Goal: Transaction & Acquisition: Book appointment/travel/reservation

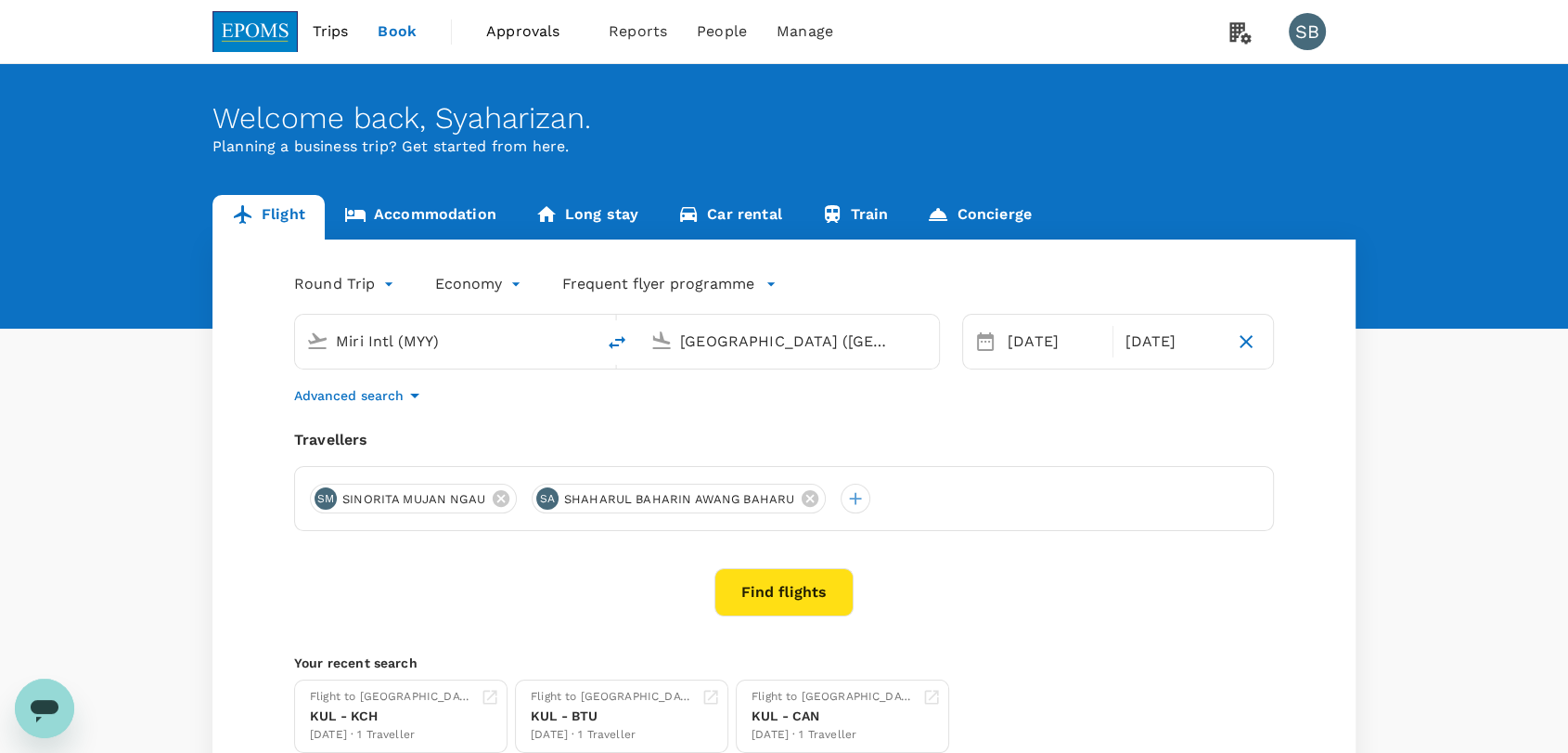
click at [460, 331] on input "Miri Intl (MYY)" at bounding box center [445, 341] width 219 height 29
type input "l"
type input "Miri Intl (MYY)"
click at [277, 35] on img at bounding box center [255, 31] width 85 height 41
click at [954, 215] on link "Concierge" at bounding box center [979, 217] width 143 height 45
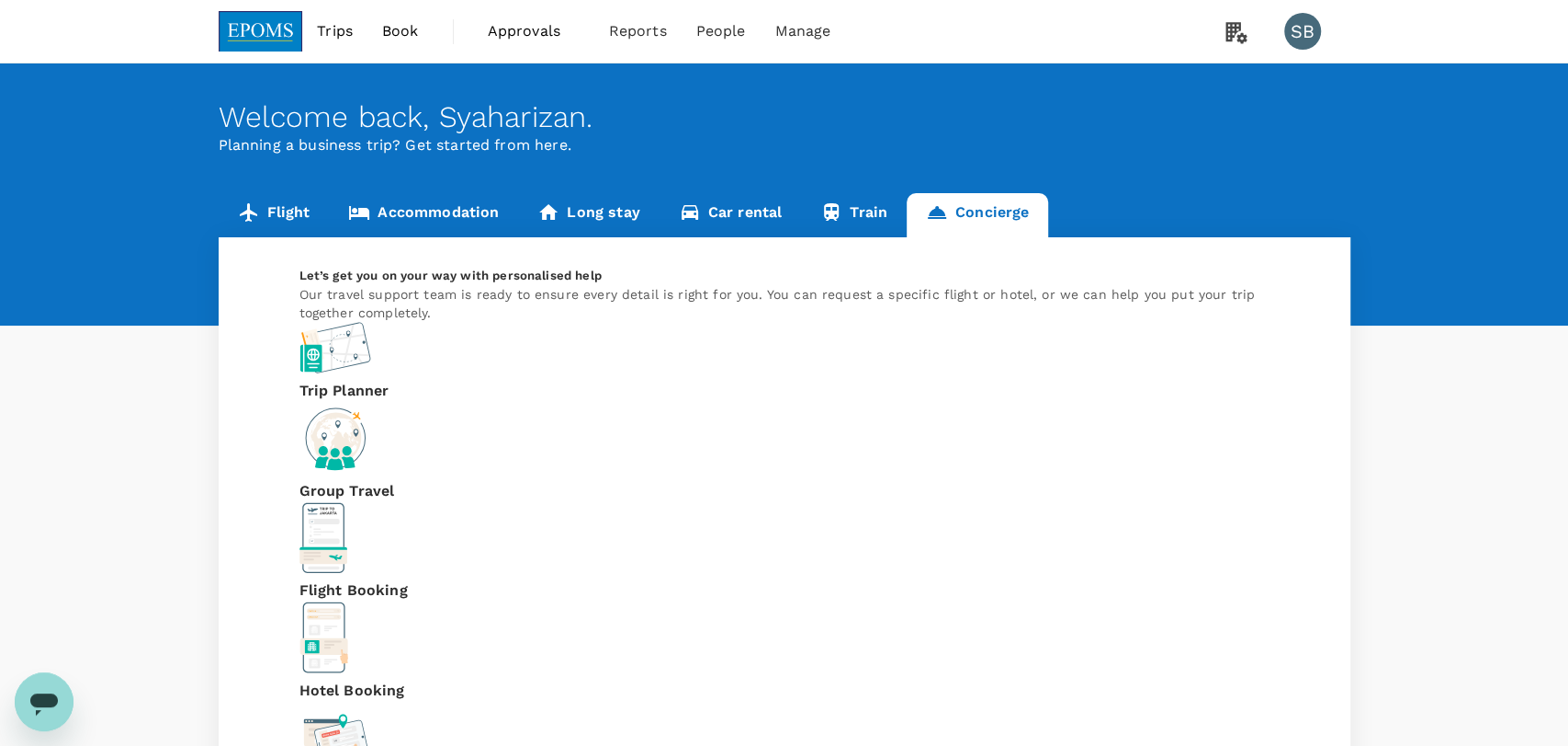
click at [542, 579] on p "Flight Booking" at bounding box center [421, 590] width 243 height 22
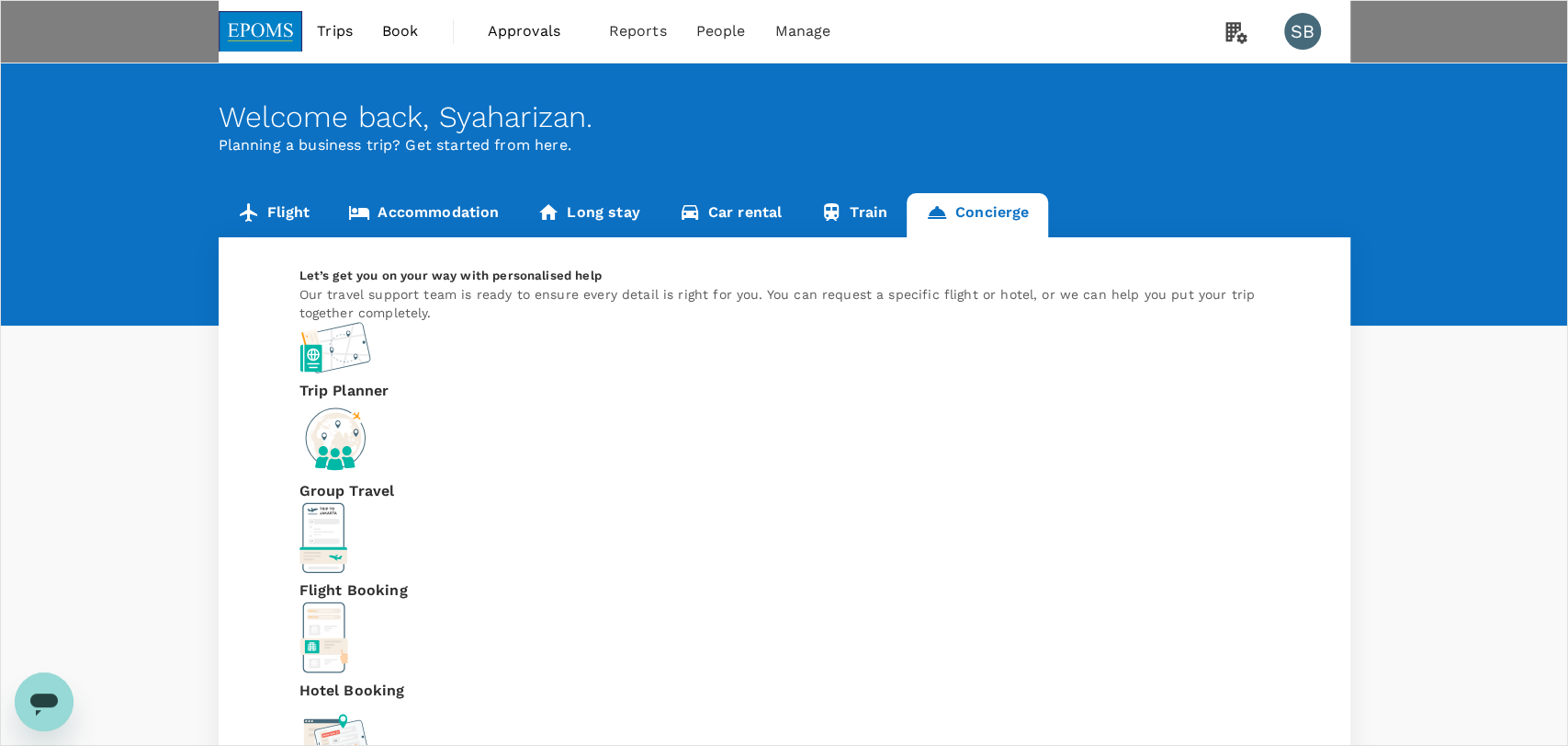
type input "0"
type input "[EMAIL_ADDRESS][DOMAIN_NAME]"
type input "60"
type input "132278411"
type input "limban"
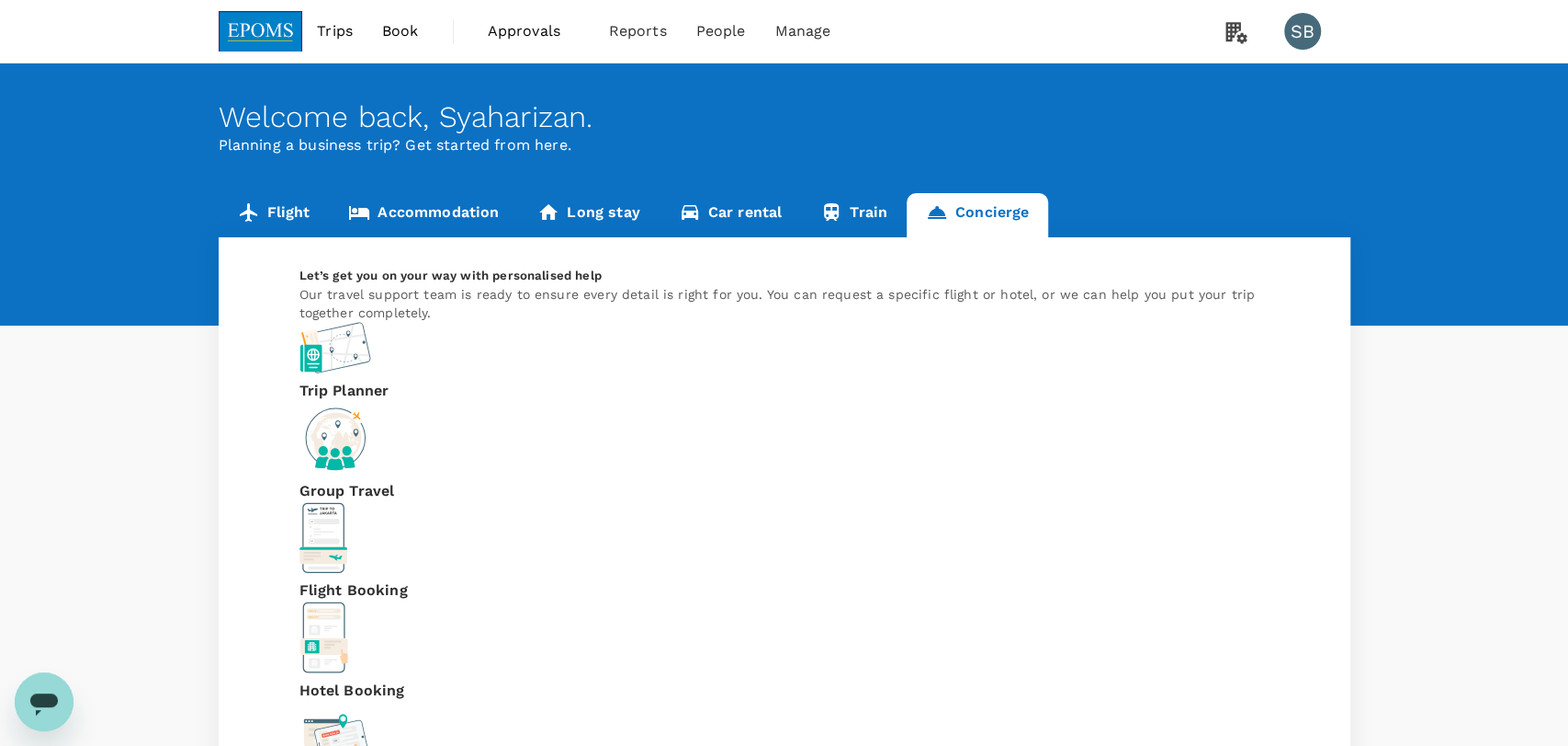
click at [270, 31] on img at bounding box center [261, 31] width 85 height 40
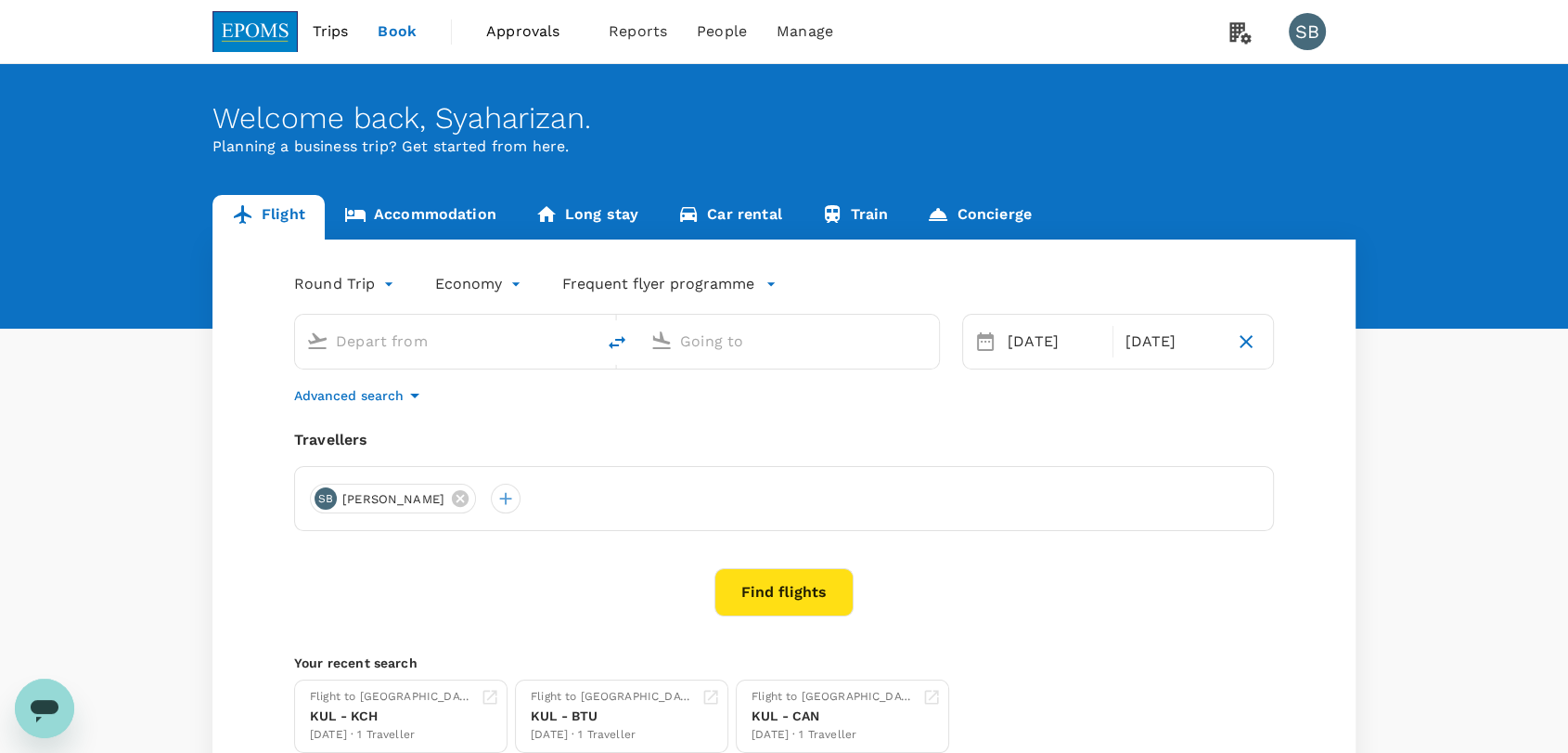
type input "Miri Intl (MYY)"
type input "Lawas Airport (LWY)"
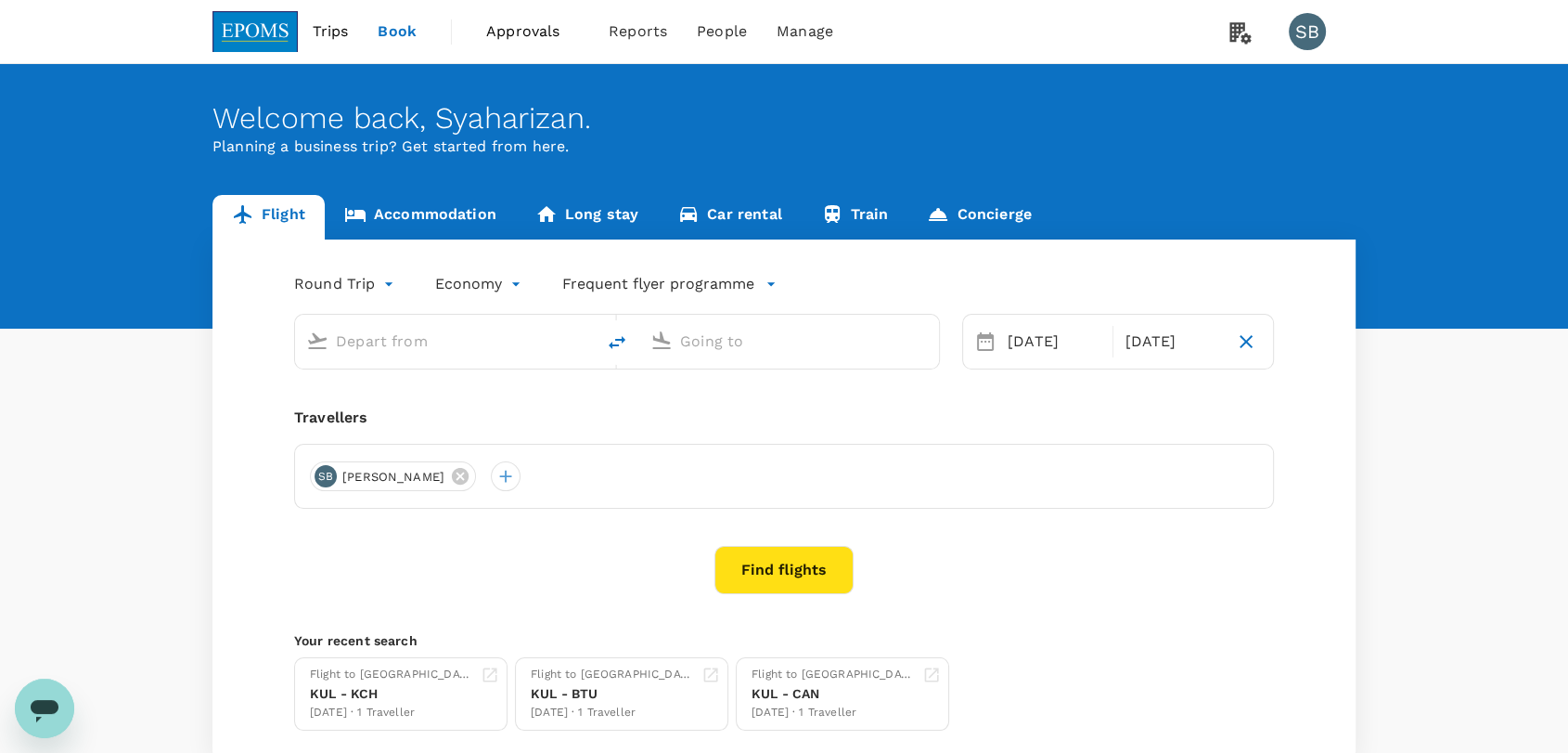
type input "Miri Intl (MYY)"
type input "Lawas Airport (LWY)"
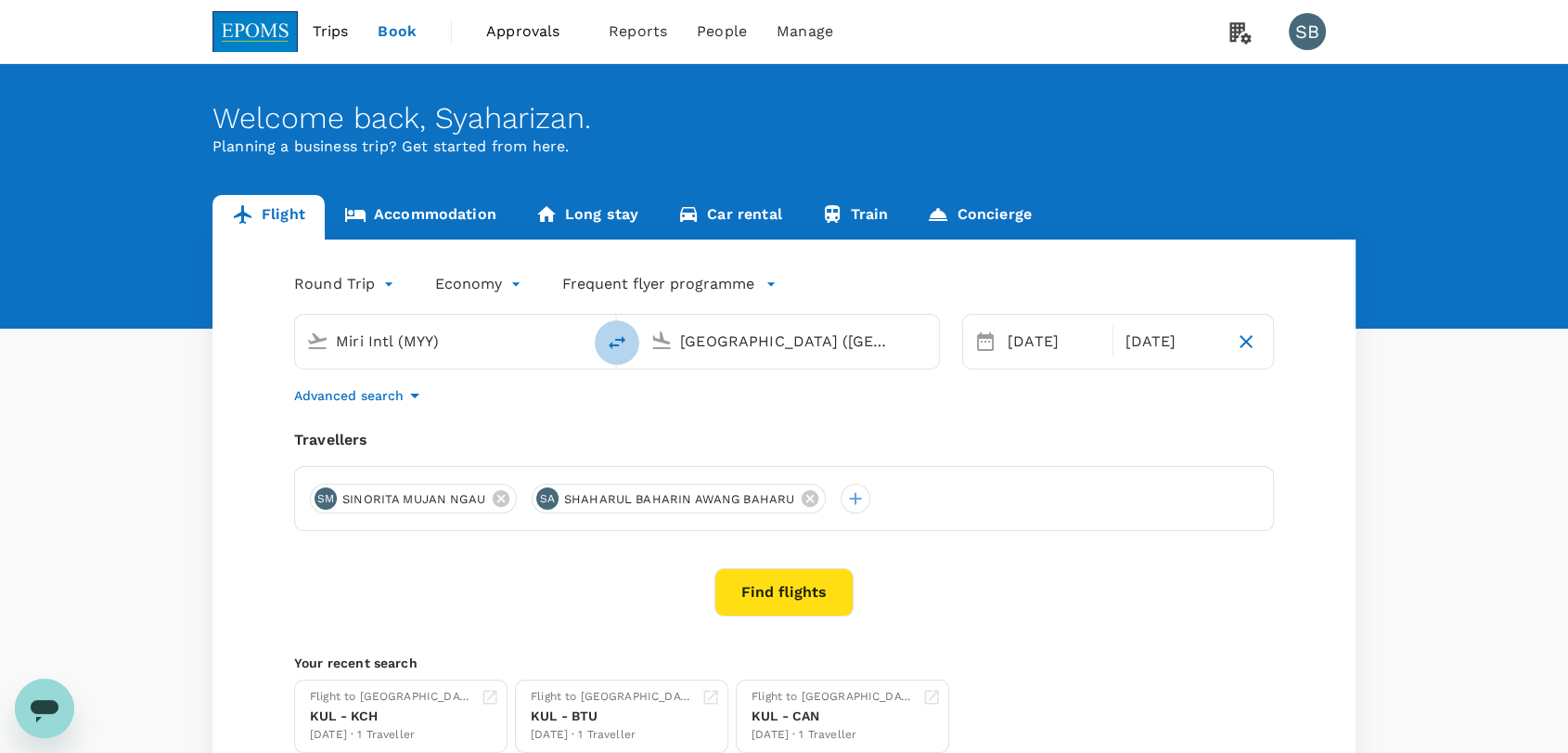
click at [603, 339] on button "delete" at bounding box center [617, 342] width 45 height 45
type input "Lawas Airport (LWY)"
type input "Miri Intl (MYY)"
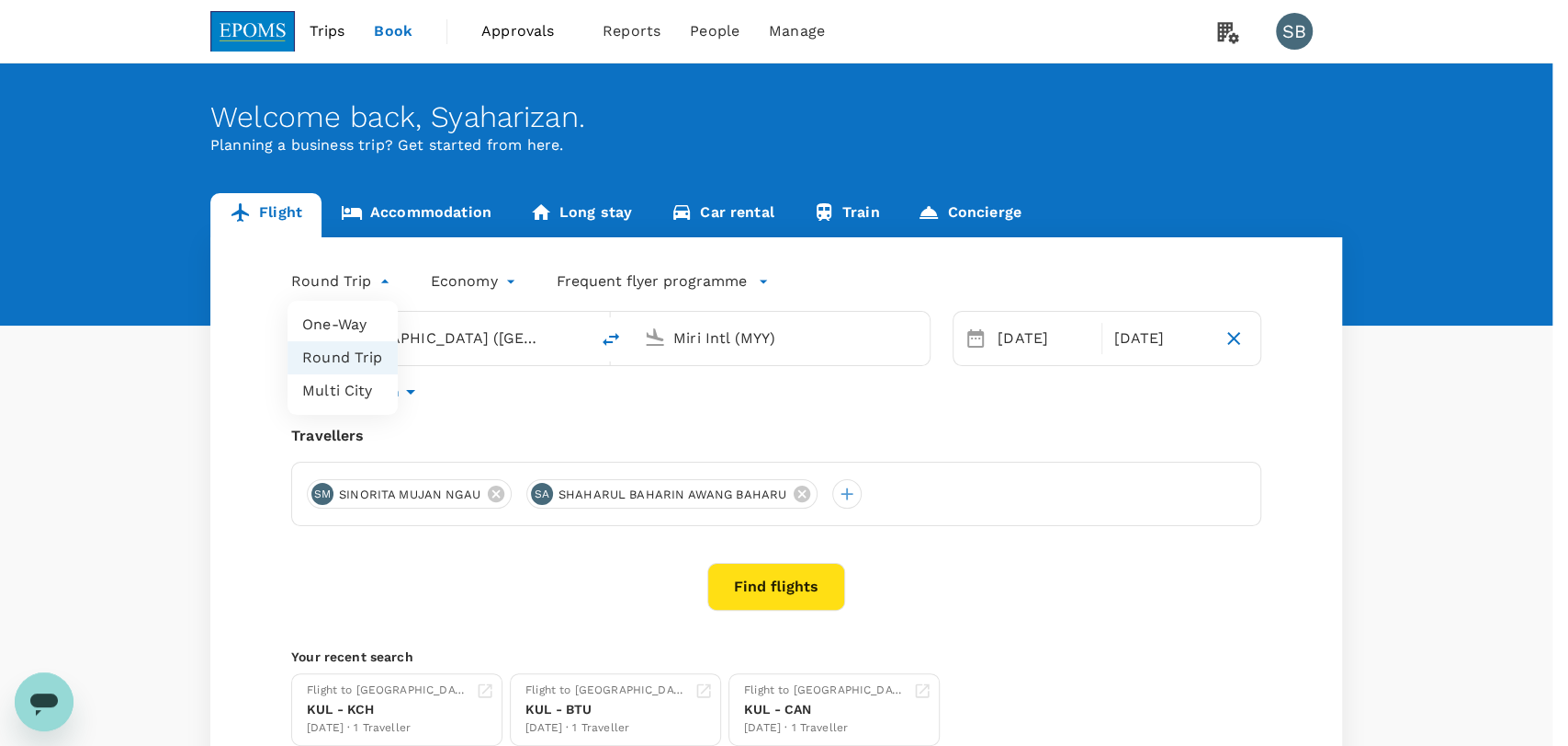
click at [345, 280] on body "Trips Book Approvals 0 Reports People Manage SB Welcome back , Syaharizan . Pla…" at bounding box center [784, 444] width 1568 height 889
click at [341, 324] on li "One-Way" at bounding box center [342, 325] width 110 height 33
type input "oneway"
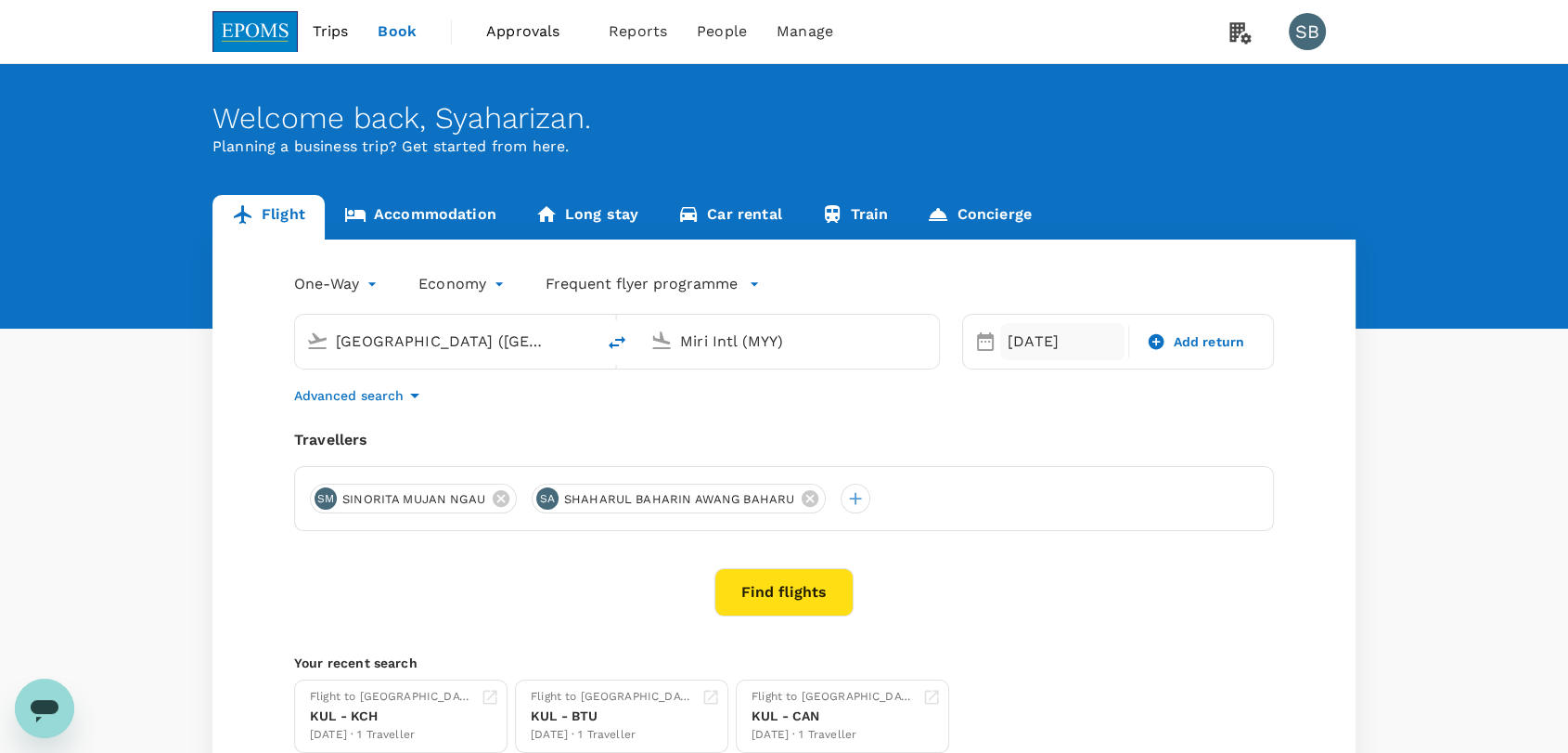
click at [1024, 341] on div "24 Aug" at bounding box center [1062, 341] width 124 height 37
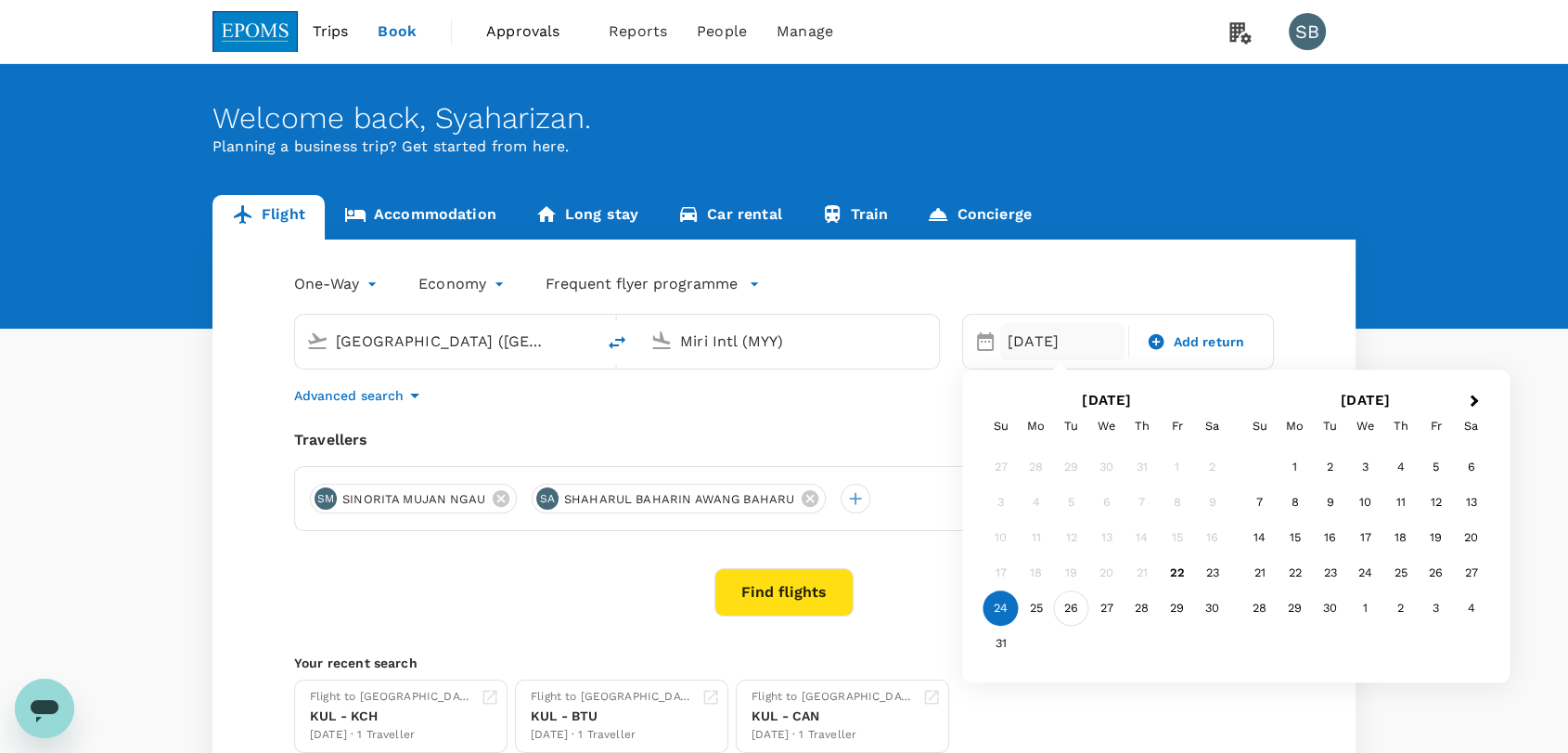
click at [1068, 617] on div "26" at bounding box center [1070, 608] width 35 height 35
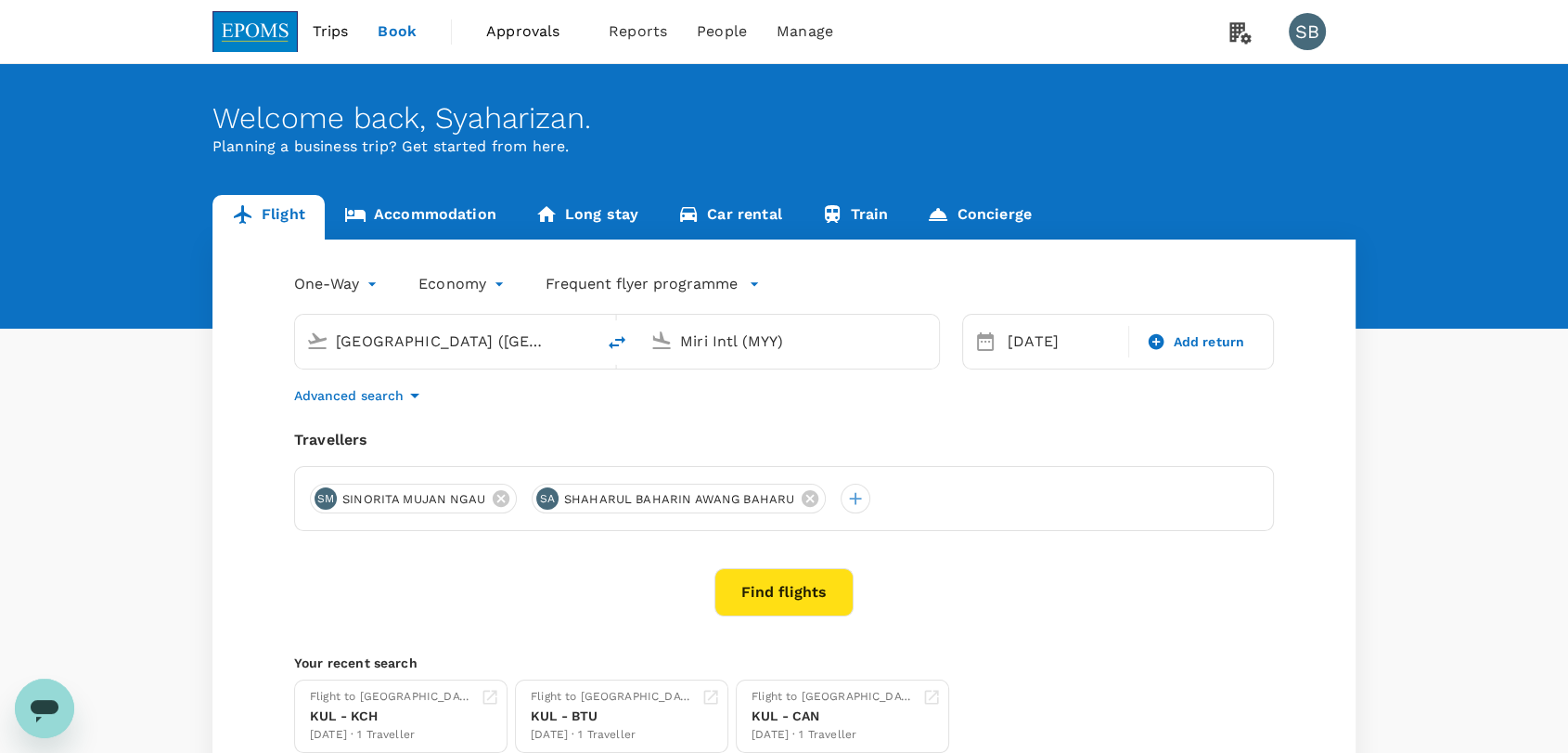
click at [794, 604] on button "Find flights" at bounding box center [784, 592] width 139 height 49
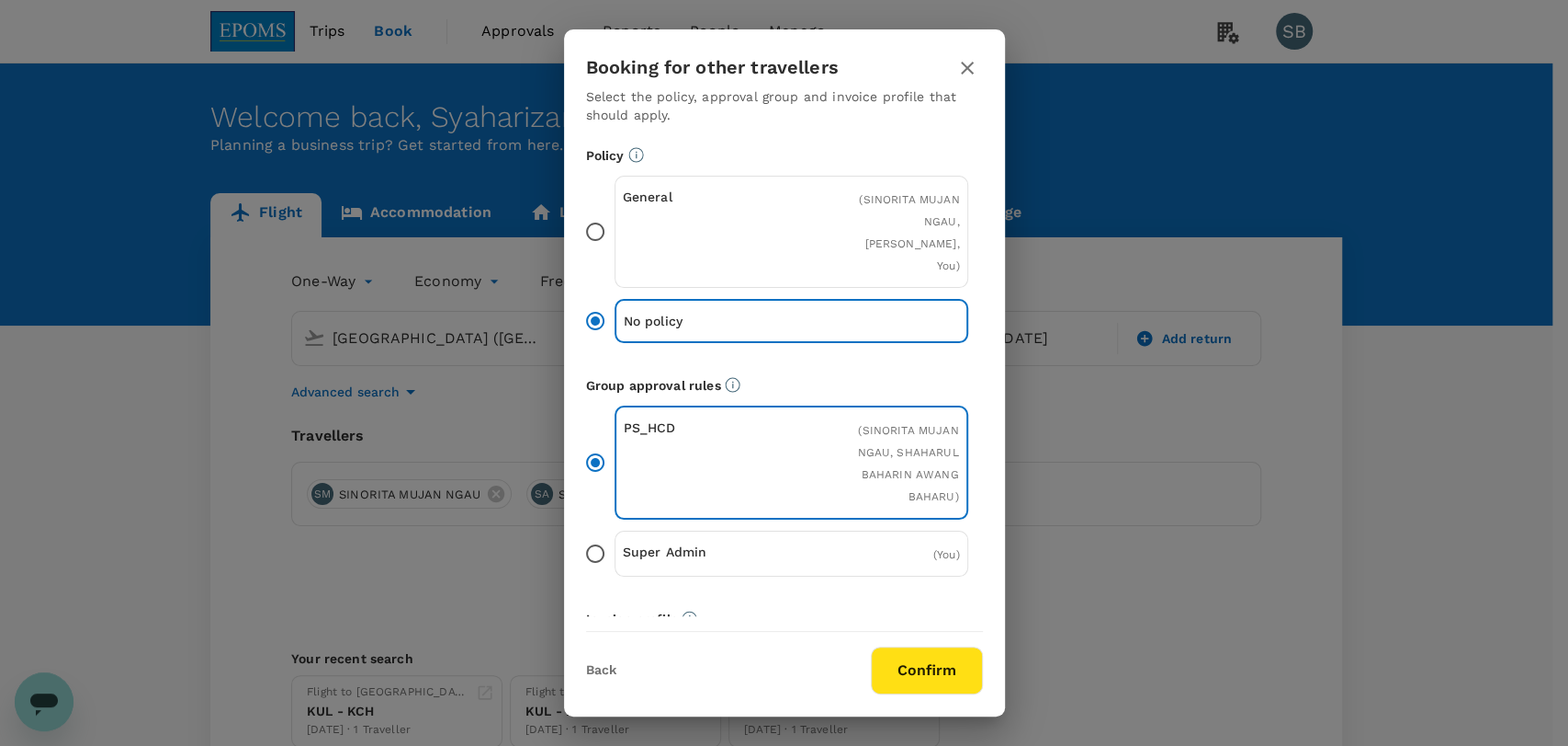
click at [904, 660] on button "Confirm" at bounding box center [927, 670] width 112 height 48
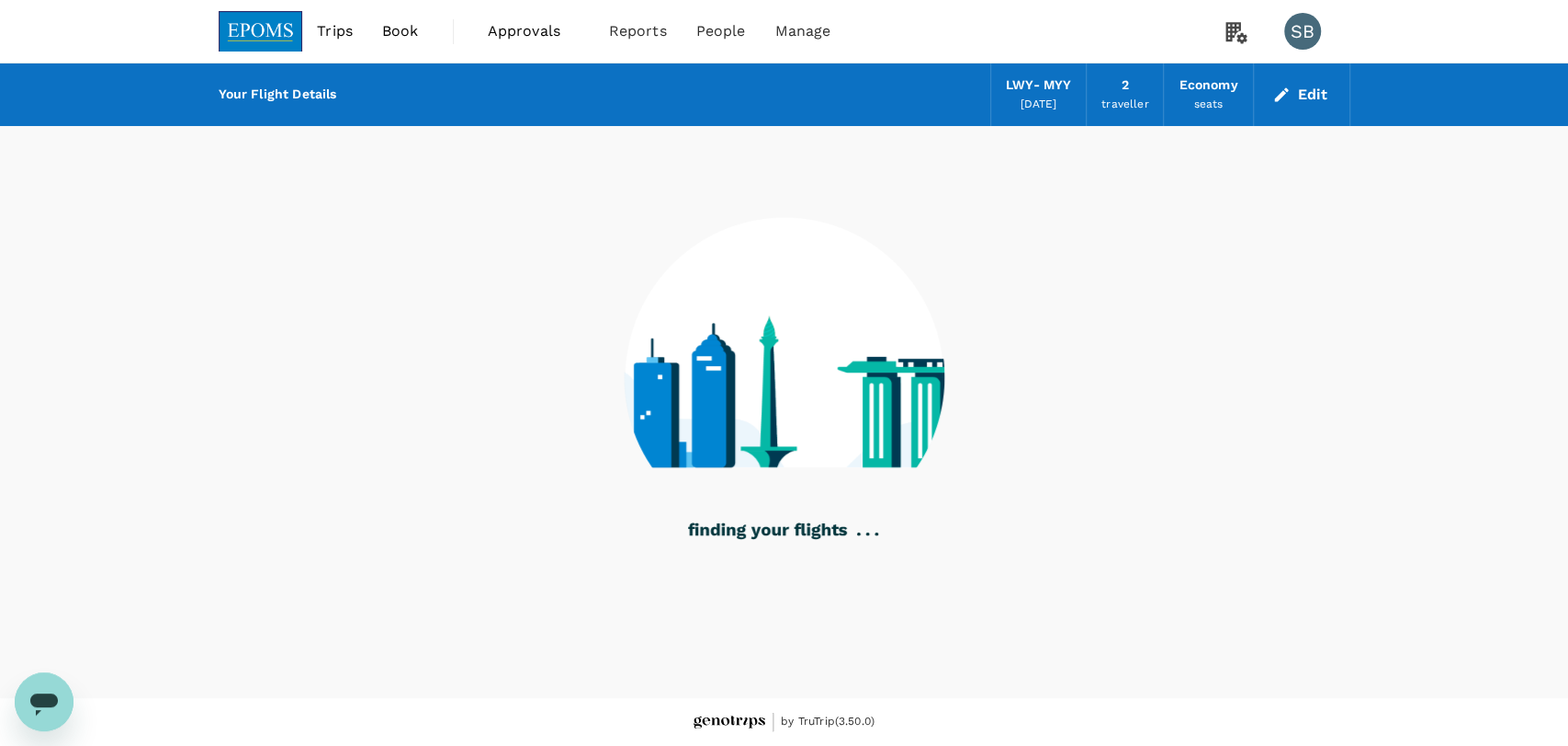
click at [228, 34] on img at bounding box center [261, 31] width 85 height 40
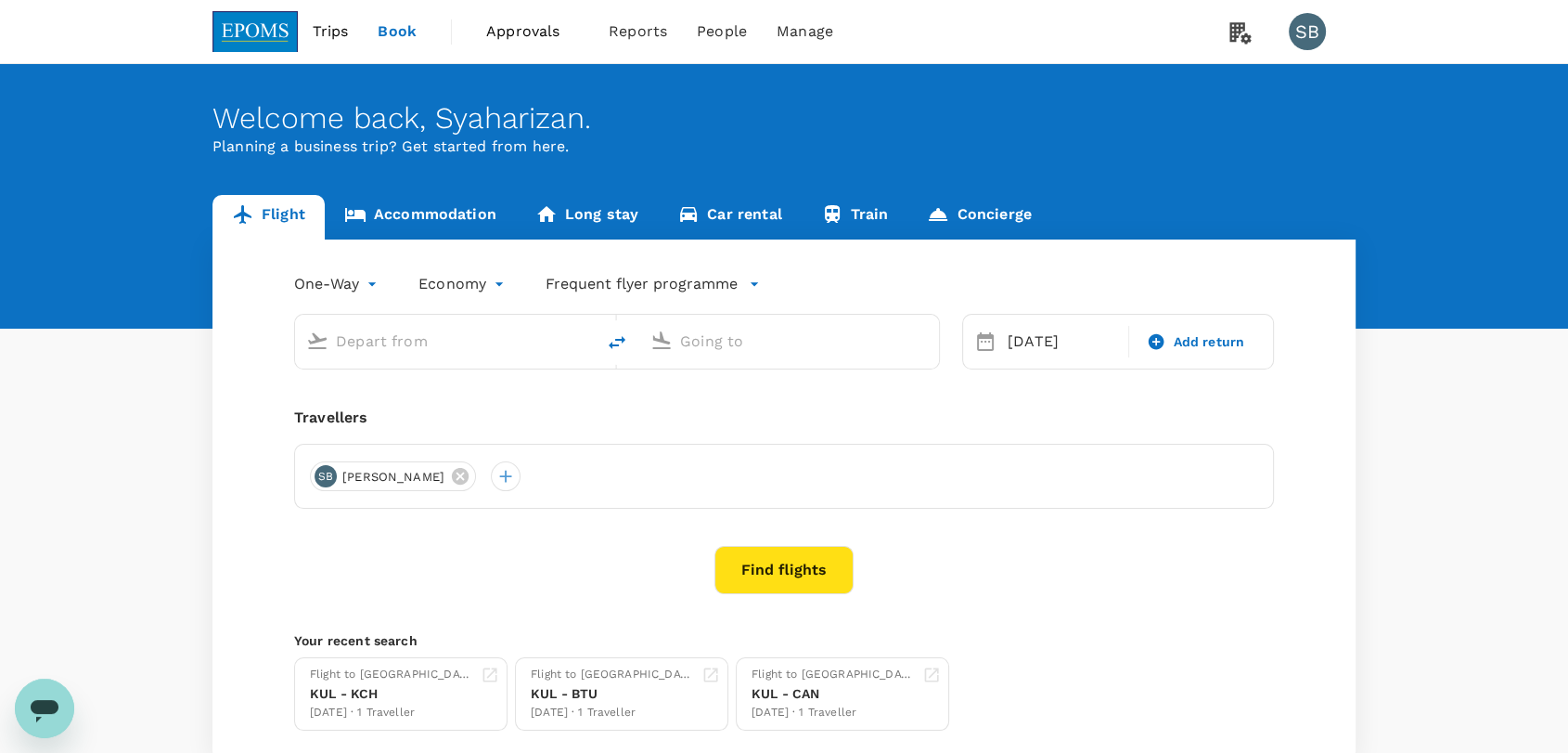
type input "Lawas Airport (LWY)"
type input "Miri Intl (MYY)"
type input "Lawas Airport (LWY)"
type input "Miri Intl (MYY)"
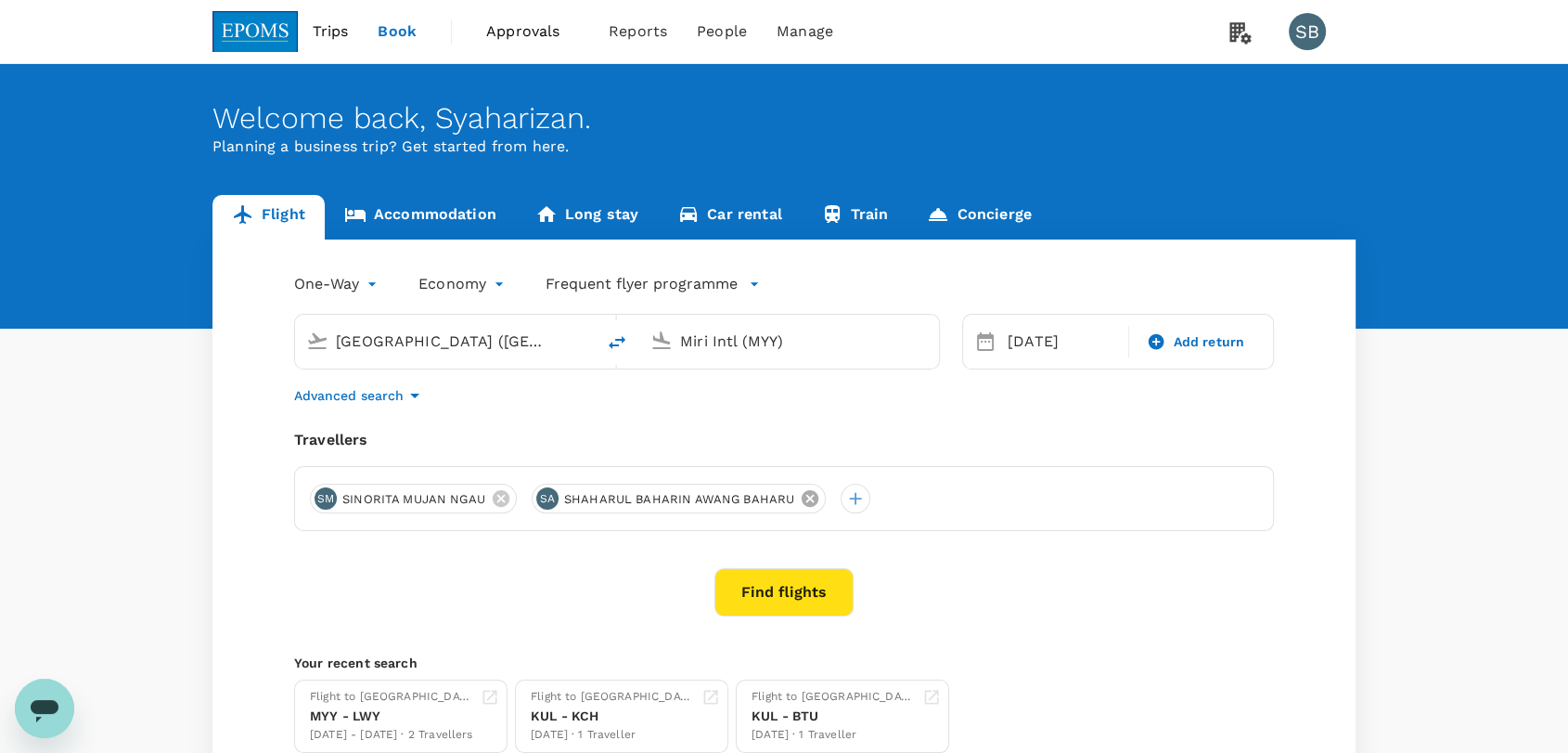
click at [799, 492] on icon at bounding box center [809, 498] width 21 height 21
click at [773, 433] on div "Travellers" at bounding box center [784, 440] width 979 height 22
click at [749, 598] on button "Find flights" at bounding box center [784, 592] width 139 height 49
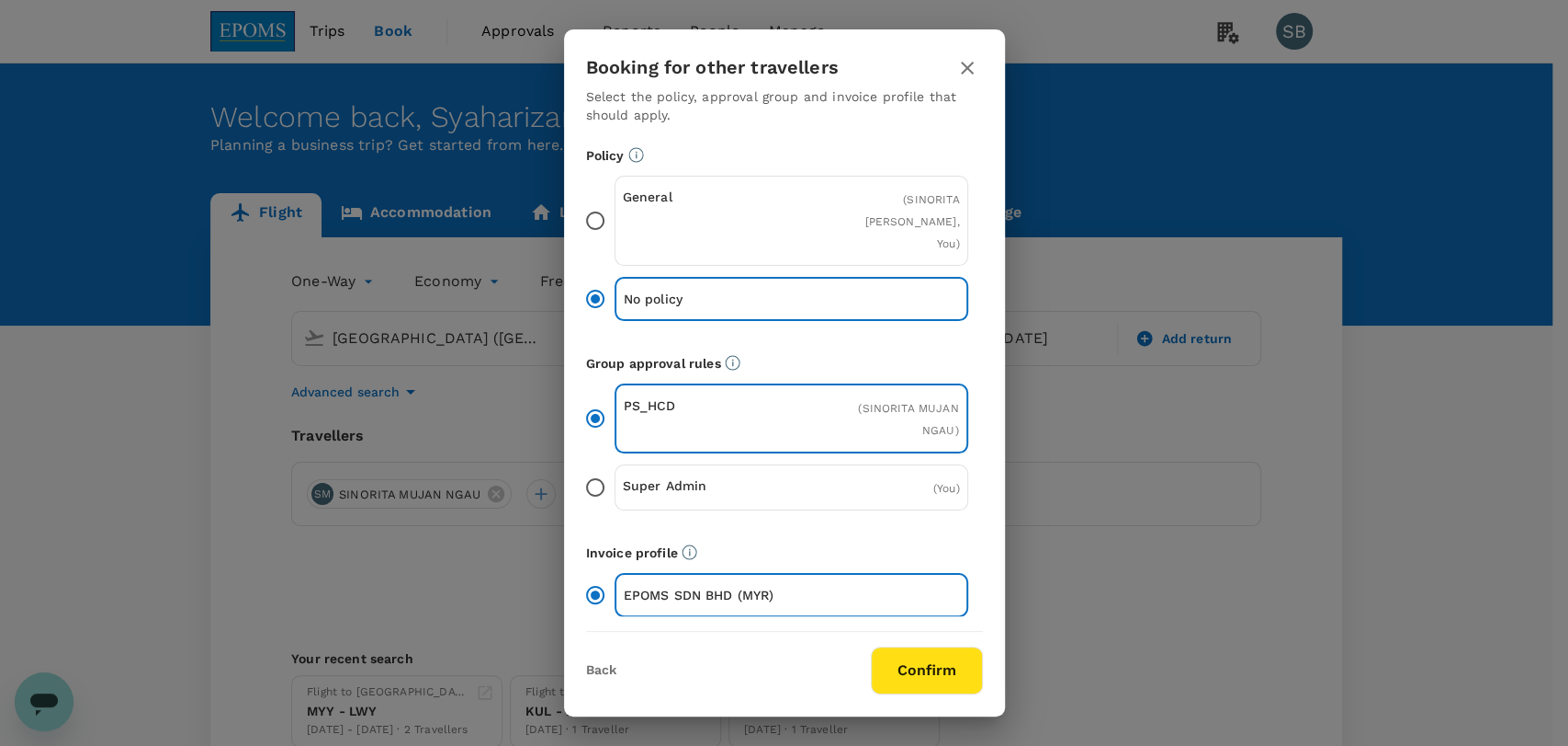
click at [907, 649] on button "Confirm" at bounding box center [927, 670] width 112 height 48
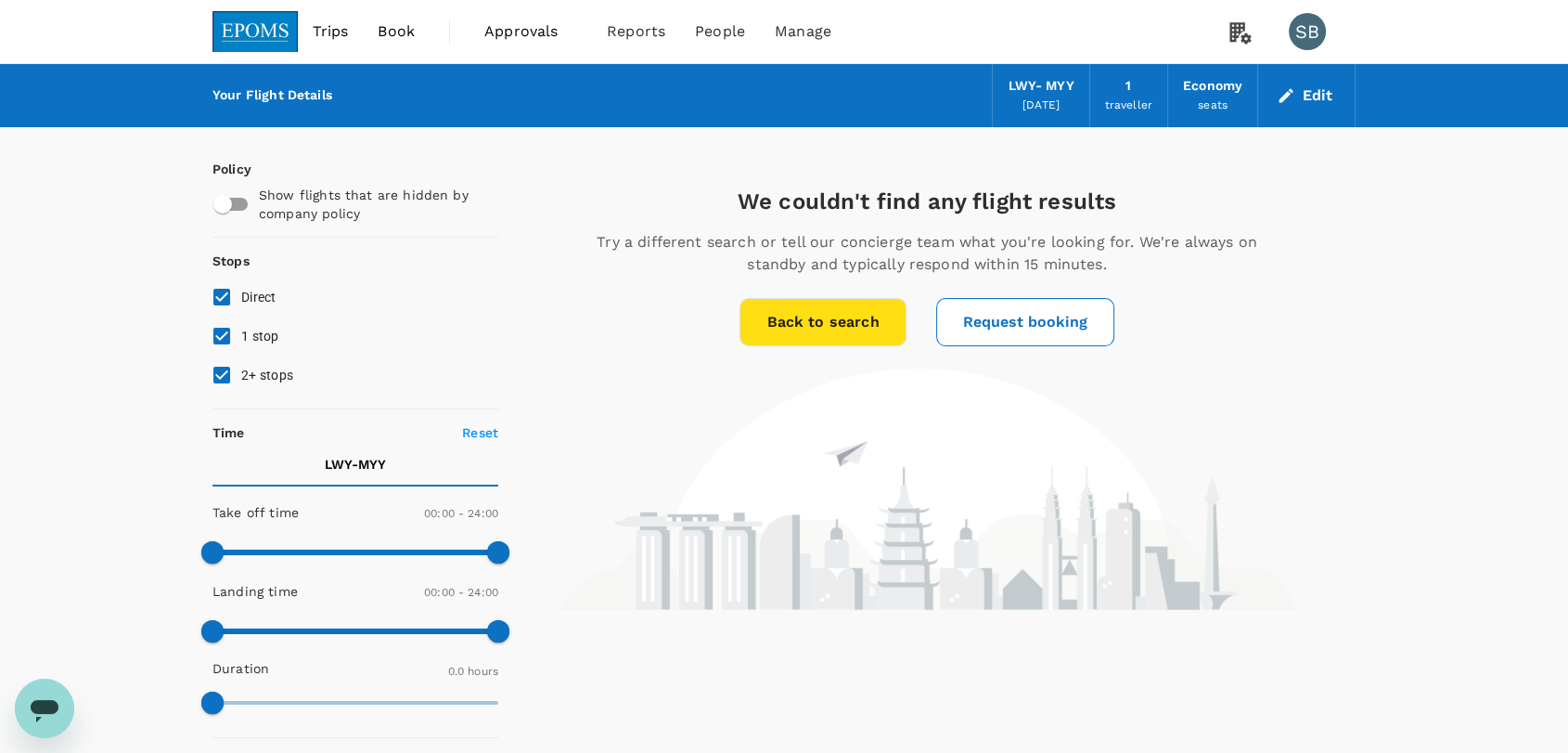
click at [228, 40] on img at bounding box center [255, 31] width 85 height 41
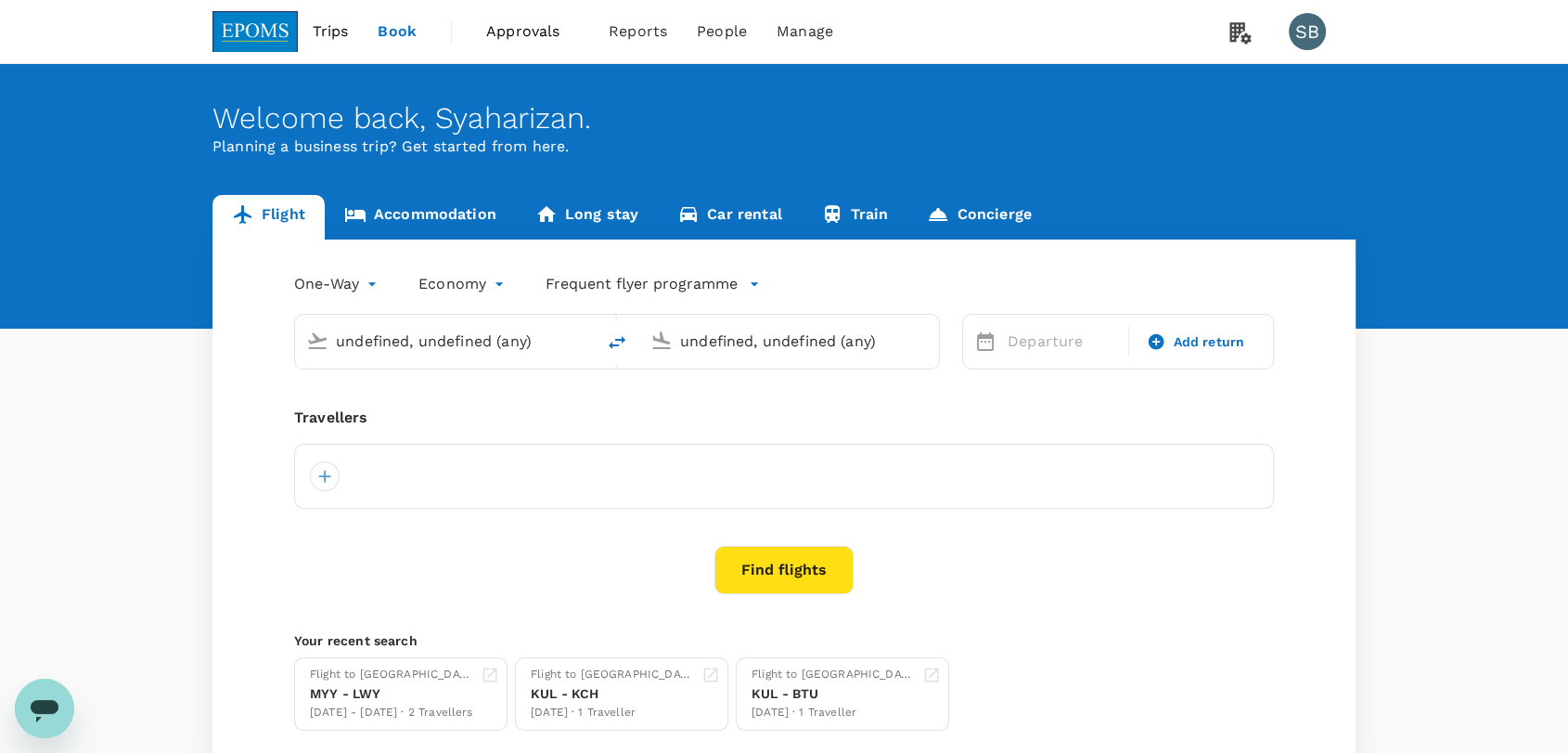
type input "Lawas Airport (LWY)"
type input "Miri Intl (MYY)"
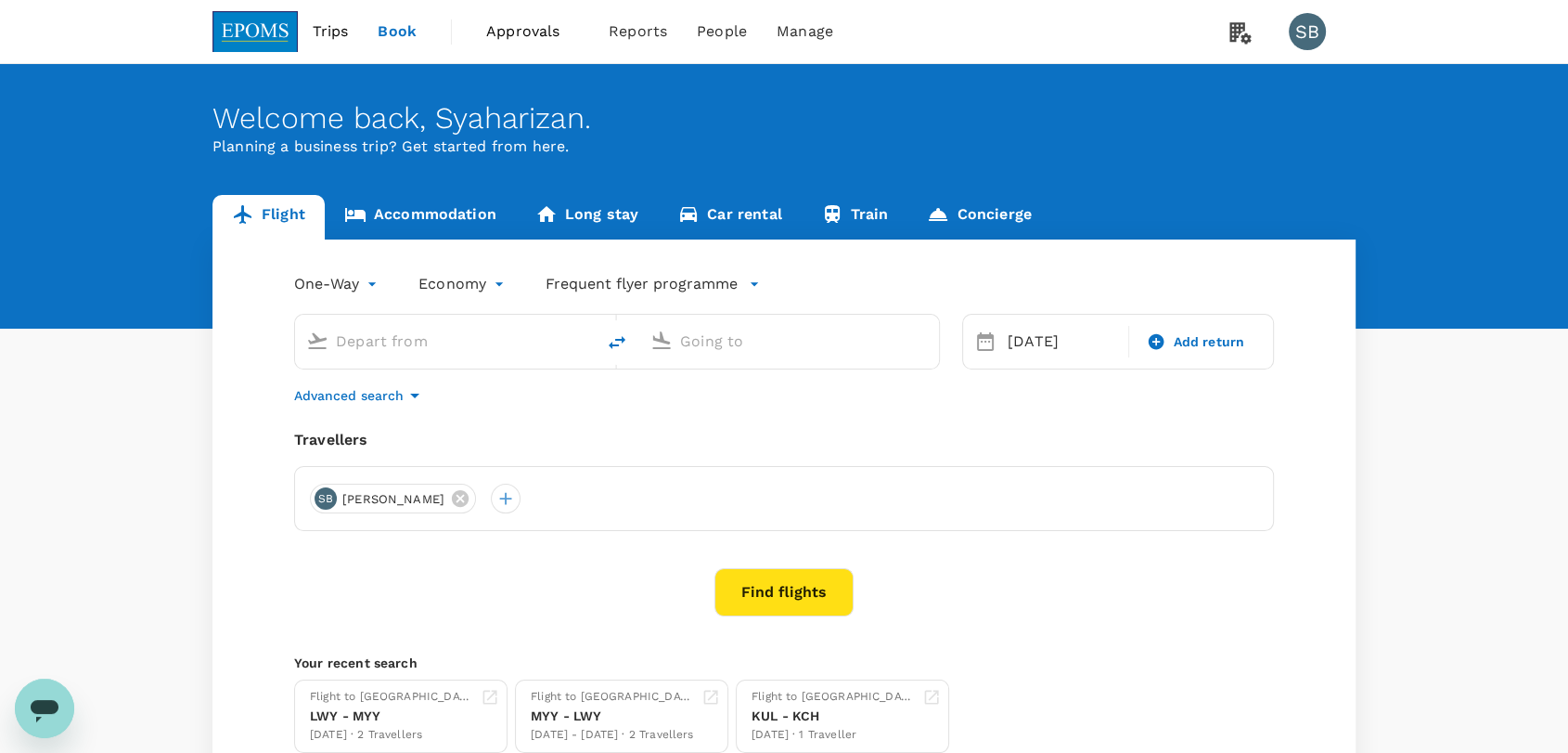
type input "Lawas Airport (LWY)"
type input "Miri Intl (MYY)"
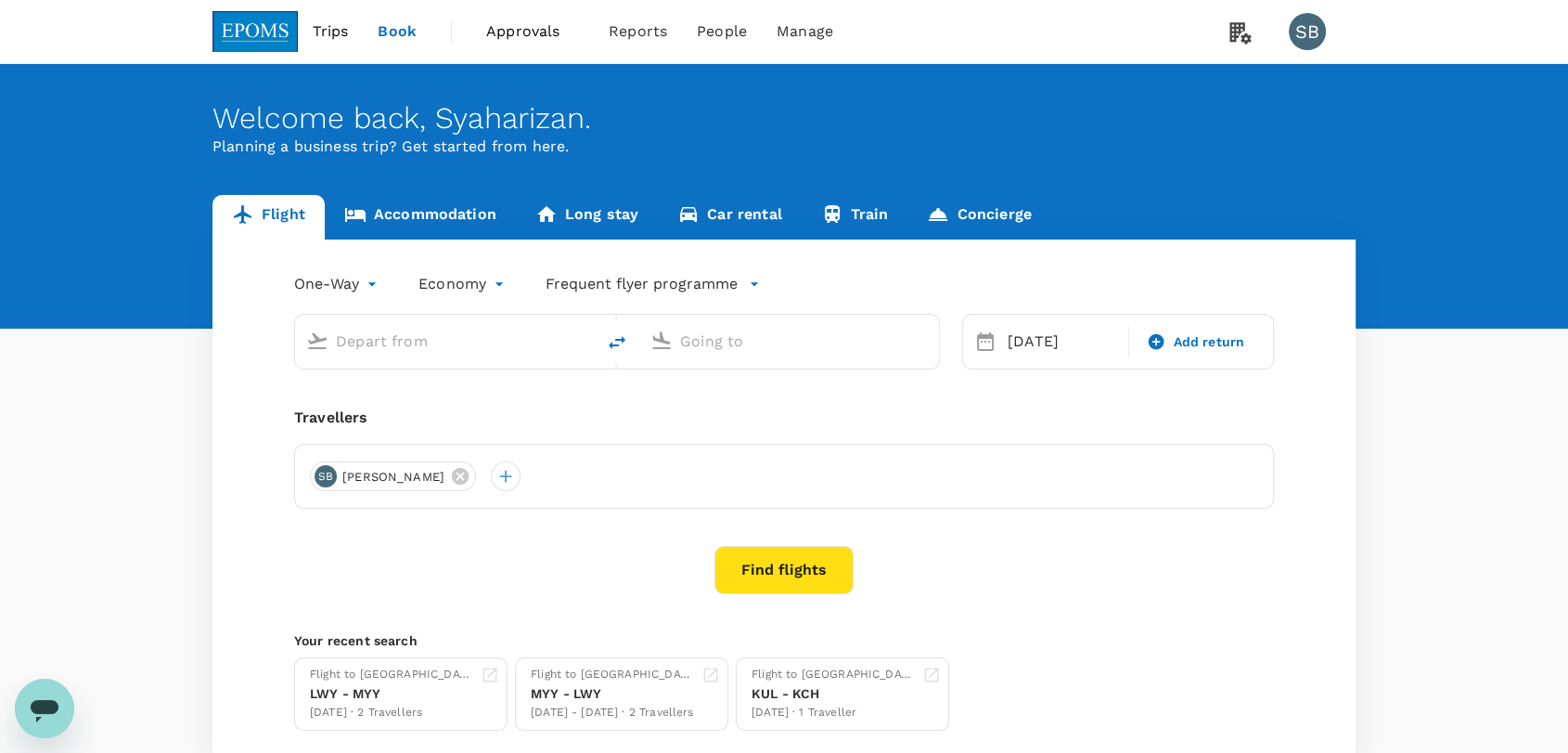
type input "Lawas Airport (LWY)"
type input "Miri Intl (MYY)"
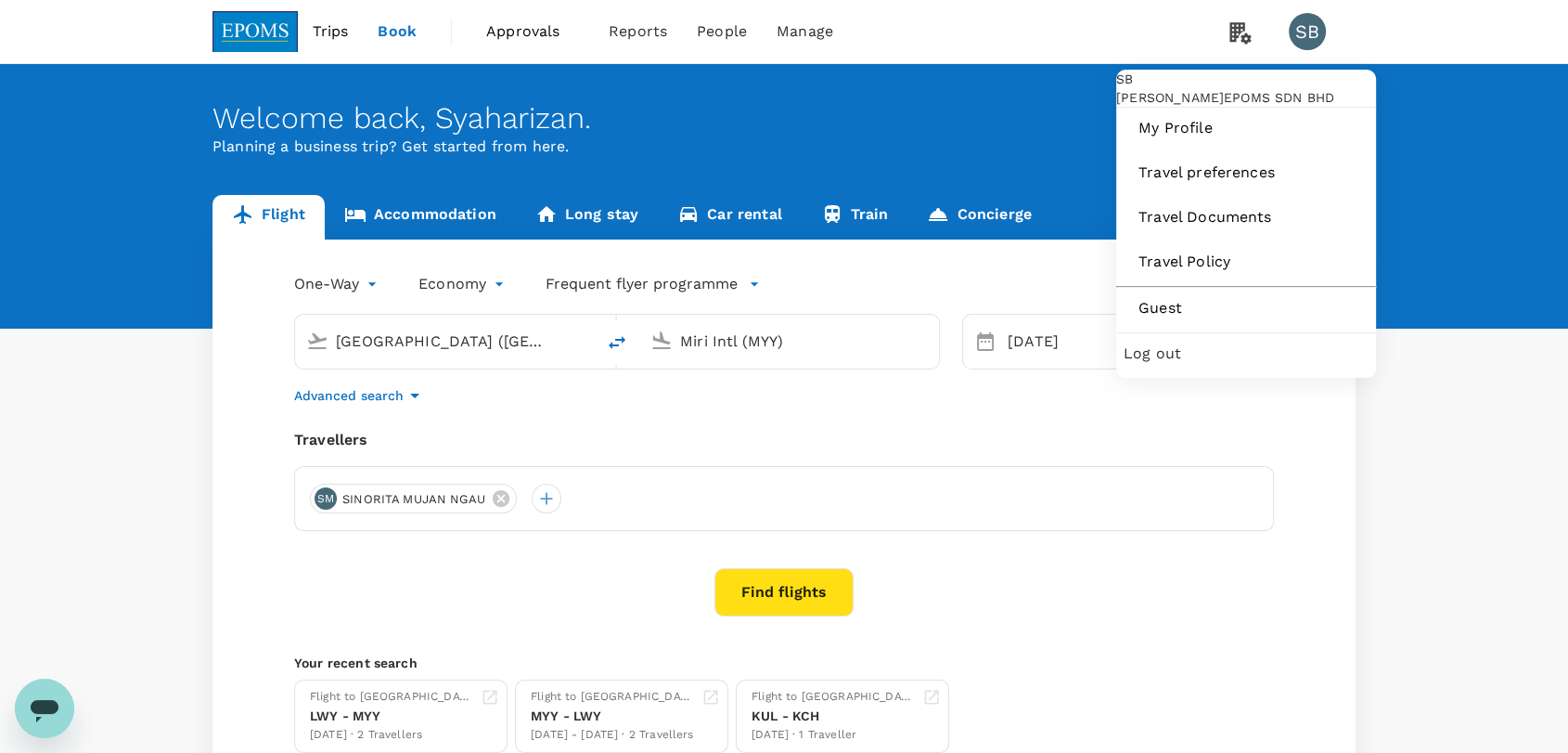
click at [1206, 374] on div "Log out" at bounding box center [1245, 353] width 245 height 41
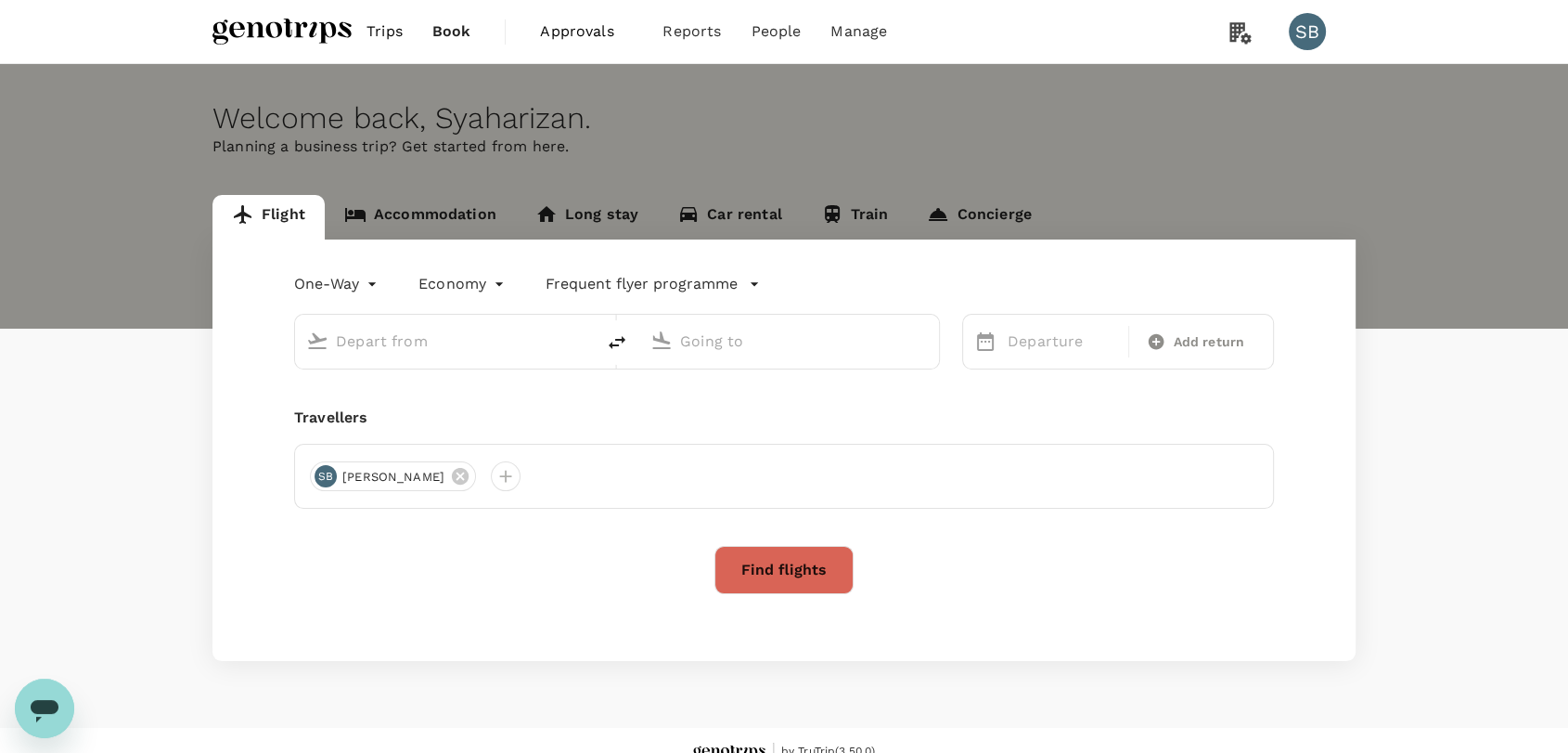
type input "roundtrip"
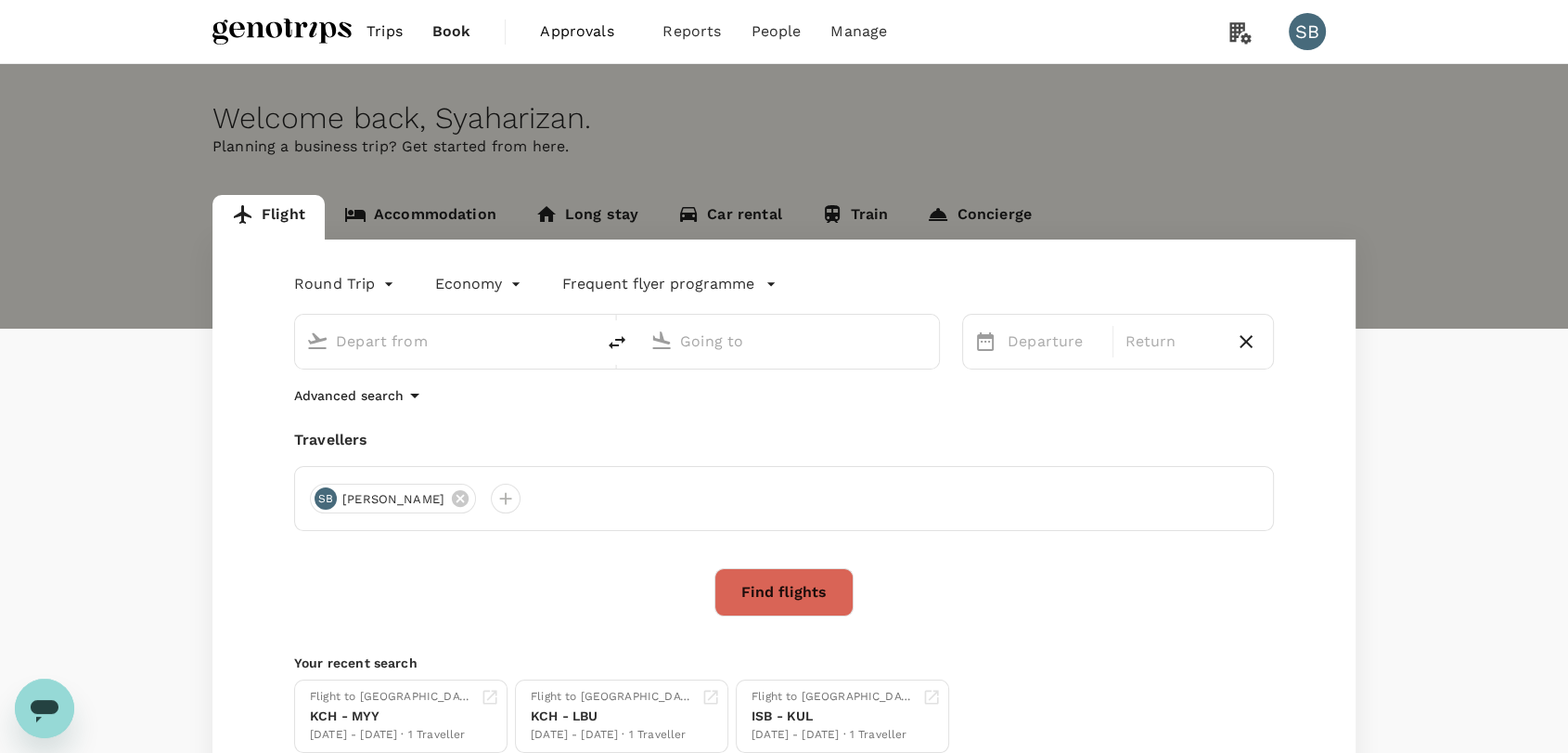
type input "Miri Intl (MYY)"
type input "Labuan (LBU)"
